Goal: Task Accomplishment & Management: Manage account settings

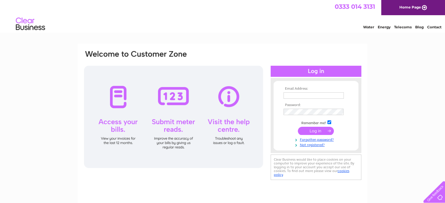
type input "[EMAIL_ADDRESS][DOMAIN_NAME]"
click at [320, 132] on input "submit" at bounding box center [316, 131] width 36 height 8
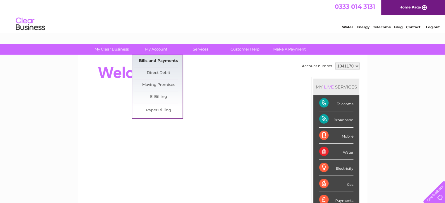
click at [157, 57] on link "Bills and Payments" at bounding box center [158, 61] width 48 height 12
